Goal: Task Accomplishment & Management: Use online tool/utility

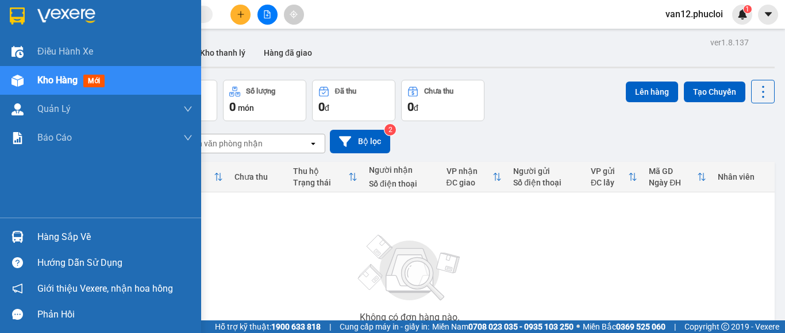
click at [17, 237] on img at bounding box center [17, 237] width 12 height 12
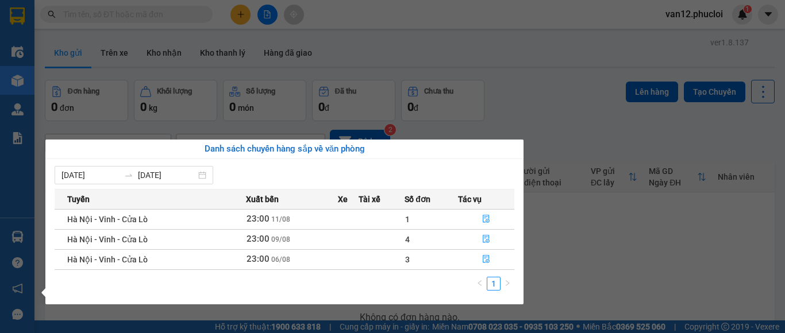
click at [511, 52] on section "Kết quả tìm kiếm ( 0 ) Bộ lọc No Data van12.phucloi 1 Điều hành xe Kho hàng mới…" at bounding box center [392, 166] width 785 height 333
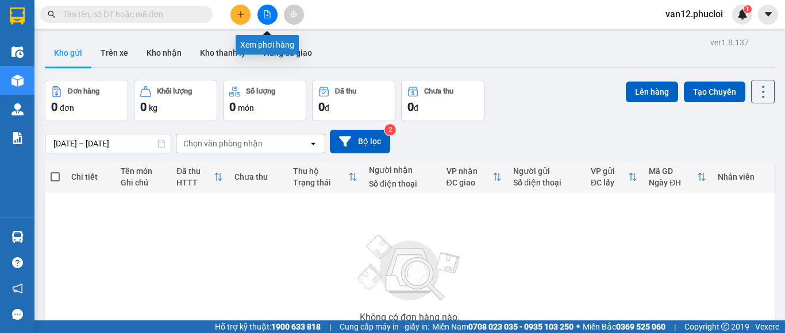
click at [268, 14] on icon "file-add" at bounding box center [267, 14] width 8 height 8
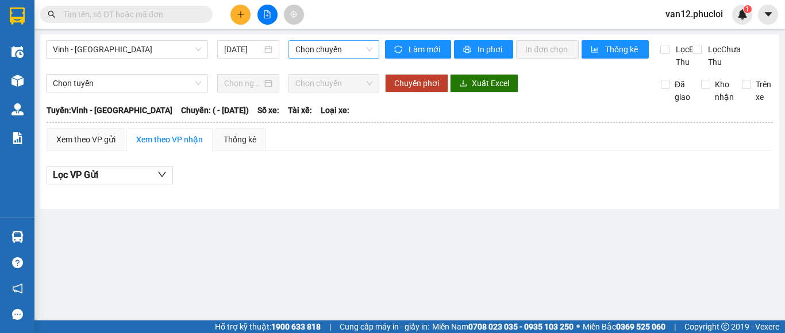
click at [368, 48] on span "Chọn chuyến" at bounding box center [333, 49] width 77 height 17
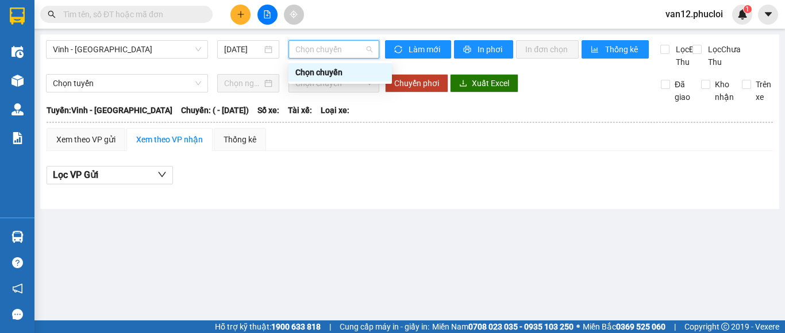
click at [393, 244] on main "Vinh - [GEOGRAPHIC_DATA] [DATE] Chọn chuyến Làm mới In phơi In đơn chọn Thống k…" at bounding box center [392, 160] width 785 height 321
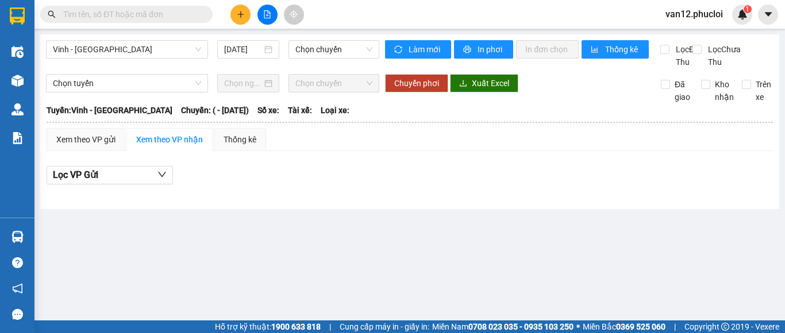
click at [495, 257] on main "Vinh - [GEOGRAPHIC_DATA] [DATE] Chọn chuyến Làm mới In phơi In đơn chọn Thống k…" at bounding box center [392, 160] width 785 height 321
